Goal: Information Seeking & Learning: Learn about a topic

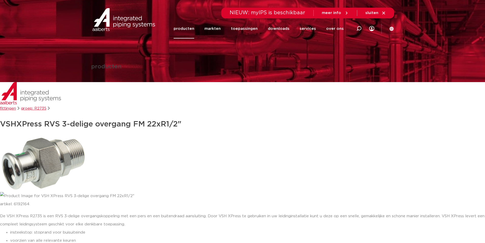
click at [183, 29] on link "producten" at bounding box center [184, 29] width 21 height 20
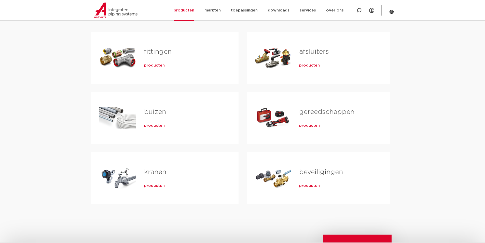
scroll to position [25, 0]
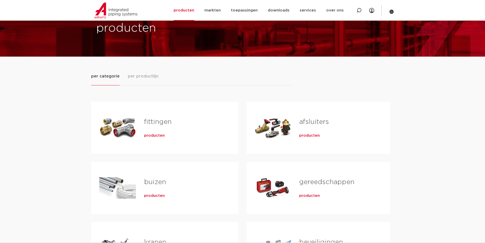
click at [156, 121] on link "fittingen" at bounding box center [157, 121] width 27 height 7
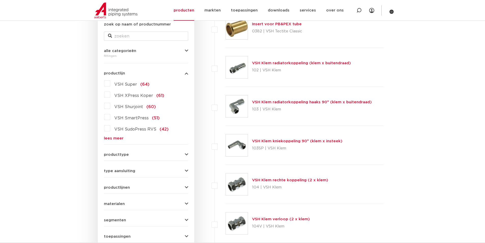
scroll to position [87, 0]
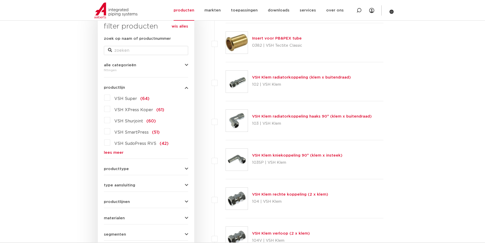
click at [110, 143] on label "VSH SudoPress RVS (42)" at bounding box center [139, 142] width 58 height 8
click at [0, 0] on input "VSH SudoPress RVS (42)" at bounding box center [0, 0] width 0 height 0
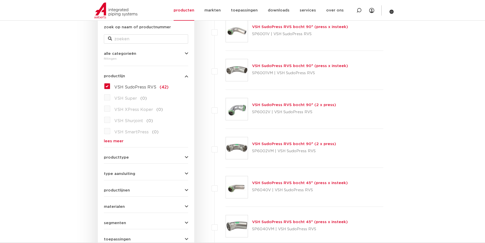
scroll to position [62, 0]
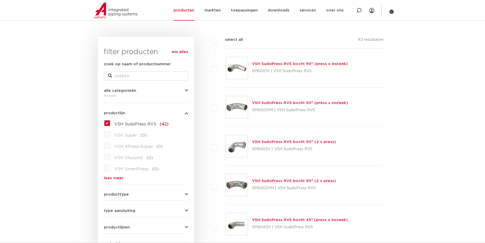
click at [110, 123] on label "VSH SudoPress RVS (42)" at bounding box center [139, 123] width 58 height 8
click at [0, 0] on input "VSH SudoPress RVS (42)" at bounding box center [0, 0] width 0 height 0
click at [114, 178] on link "lees meer" at bounding box center [146, 178] width 84 height 4
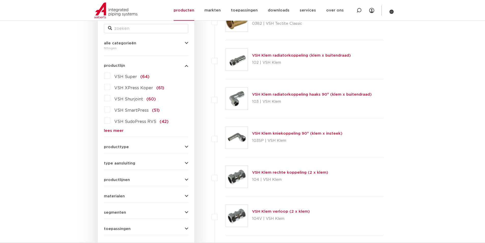
click at [111, 131] on link "lees meer" at bounding box center [146, 131] width 84 height 4
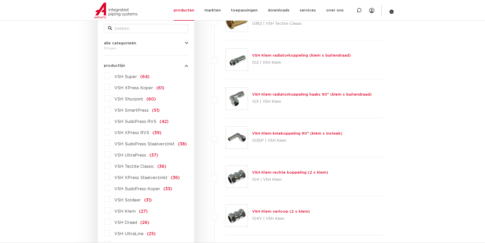
click at [113, 132] on label "VSH XPress RVS (39)" at bounding box center [135, 132] width 51 height 8
click at [0, 0] on input "VSH XPress RVS (39)" at bounding box center [0, 0] width 0 height 0
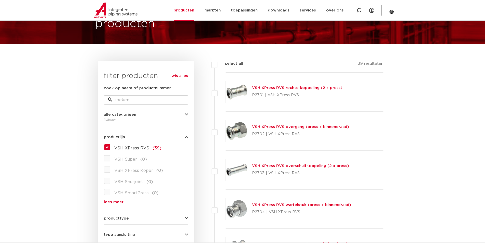
scroll to position [58, 0]
